Goal: Information Seeking & Learning: Learn about a topic

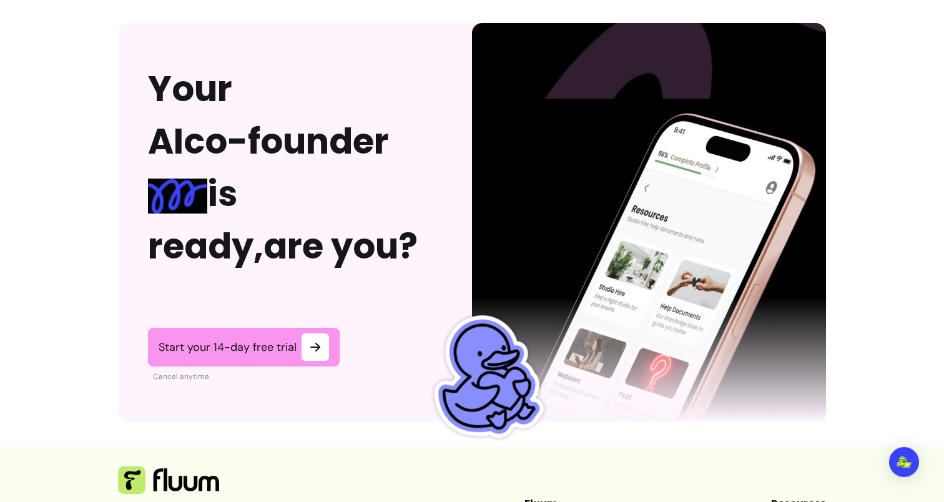
scroll to position [3175, 0]
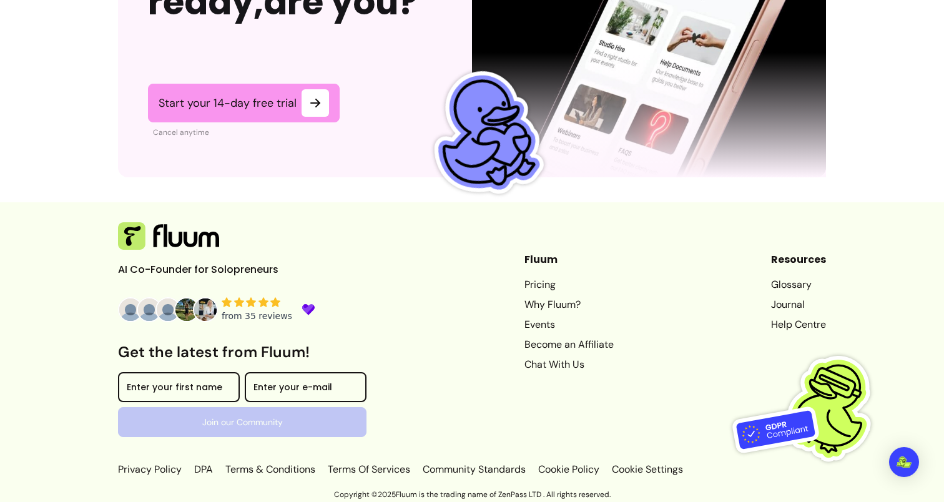
click at [525, 286] on link "Pricing" at bounding box center [568, 284] width 89 height 15
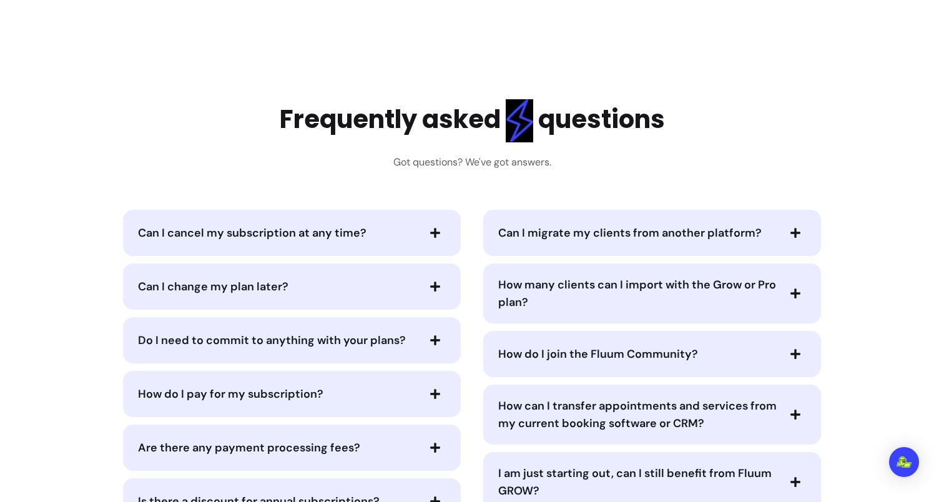
scroll to position [6007, 0]
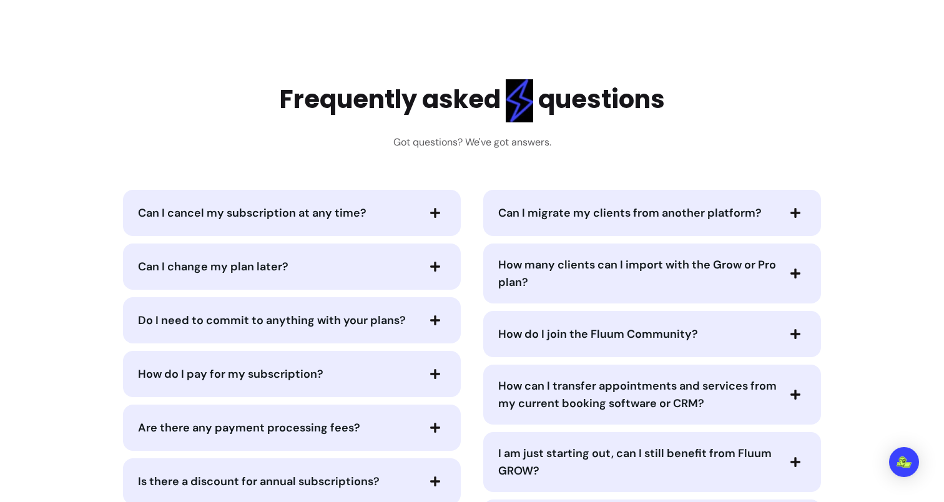
click at [571, 205] on span "Can I migrate my clients from another platform?" at bounding box center [629, 212] width 263 height 15
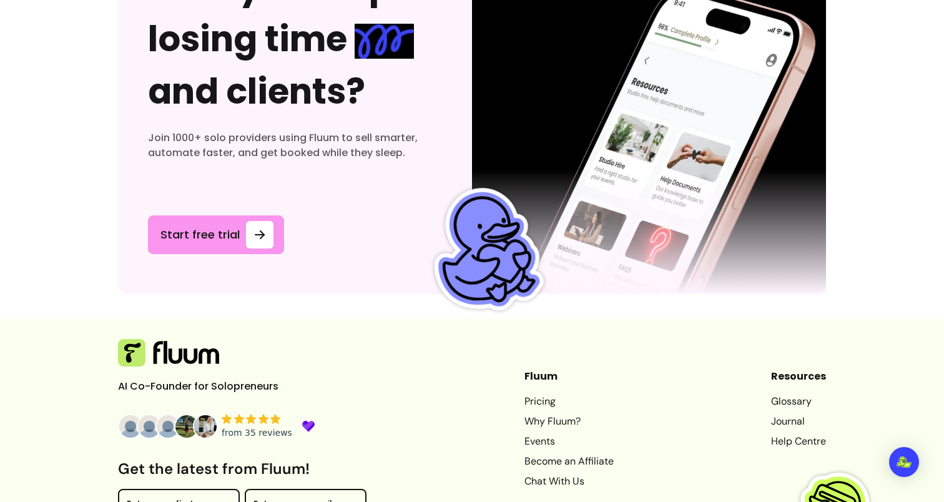
scroll to position [6913, 0]
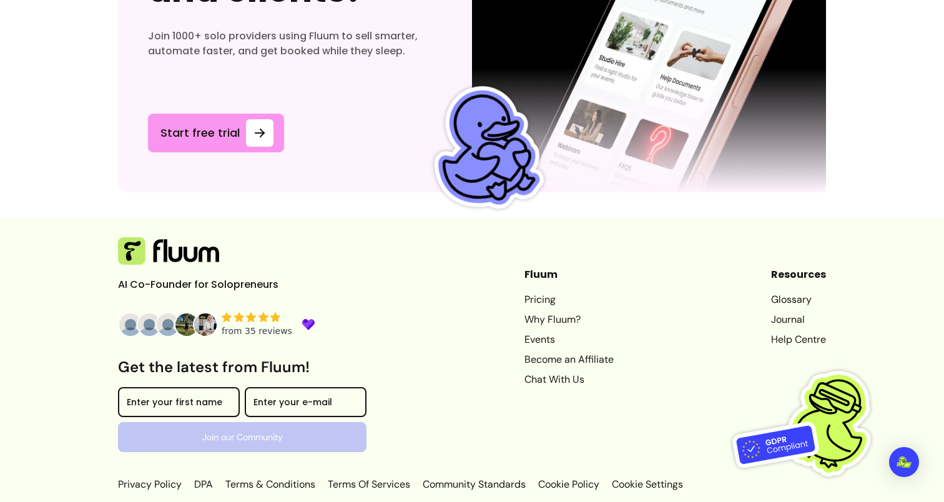
click at [506, 501] on p "Copyright © 2025 Fluum is the trading name of ZenPass LTD . All rights reserved." at bounding box center [472, 509] width 944 height 10
drag, startPoint x: 506, startPoint y: 492, endPoint x: 531, endPoint y: 492, distance: 25.0
click at [531, 501] on p "Copyright © 2025 Fluum is the trading name of ZenPass LTD . All rights reserved." at bounding box center [472, 509] width 944 height 10
copy p "ZenPass LTD"
